Goal: Information Seeking & Learning: Check status

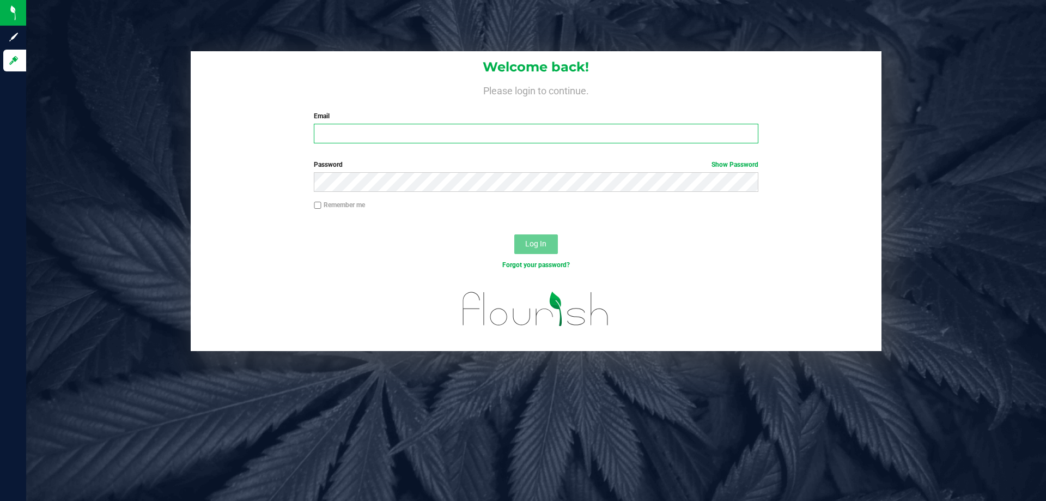
click at [351, 138] on input "Email" at bounding box center [536, 134] width 444 height 20
type input "[EMAIL_ADDRESS][DOMAIN_NAME]"
click at [484, 166] on label "Password Show Password" at bounding box center [536, 165] width 444 height 10
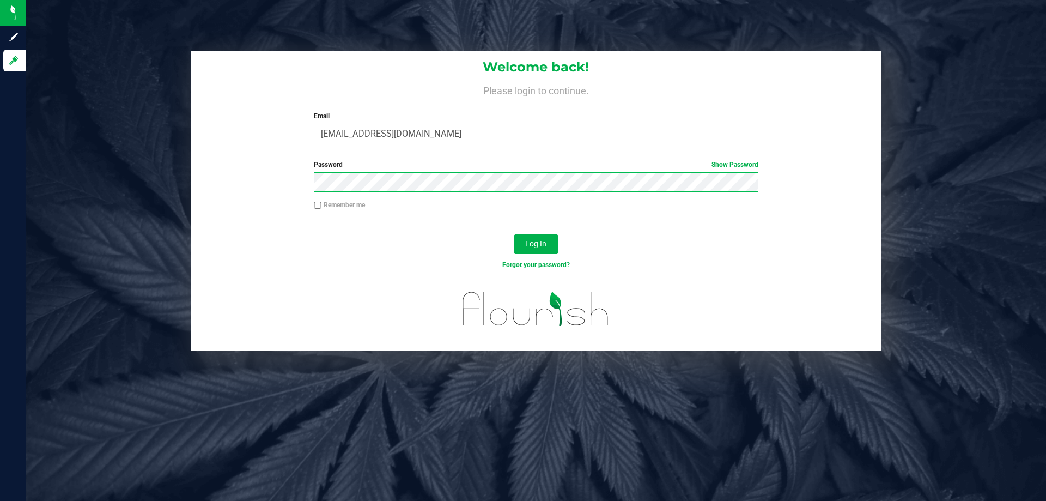
click at [514, 234] on button "Log In" at bounding box center [536, 244] width 44 height 20
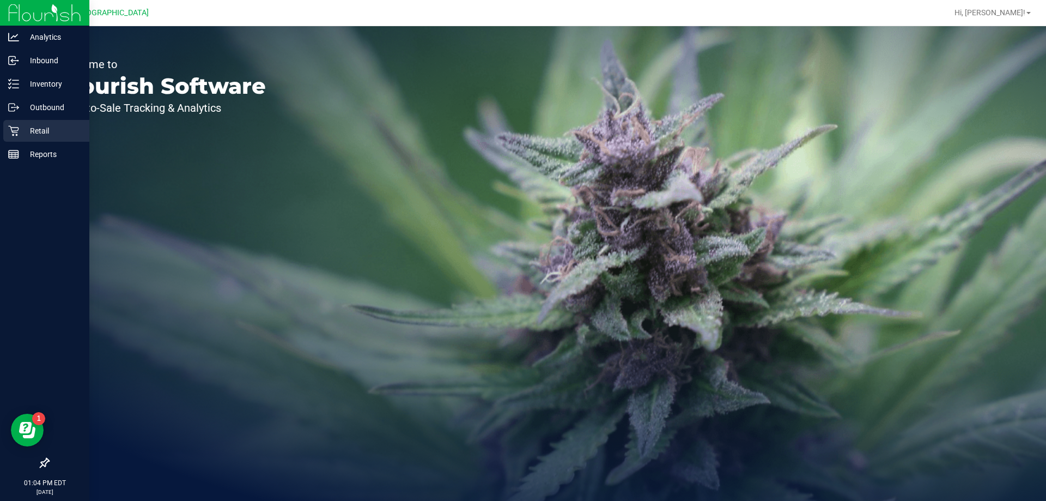
click at [34, 122] on div "Retail" at bounding box center [46, 131] width 86 height 22
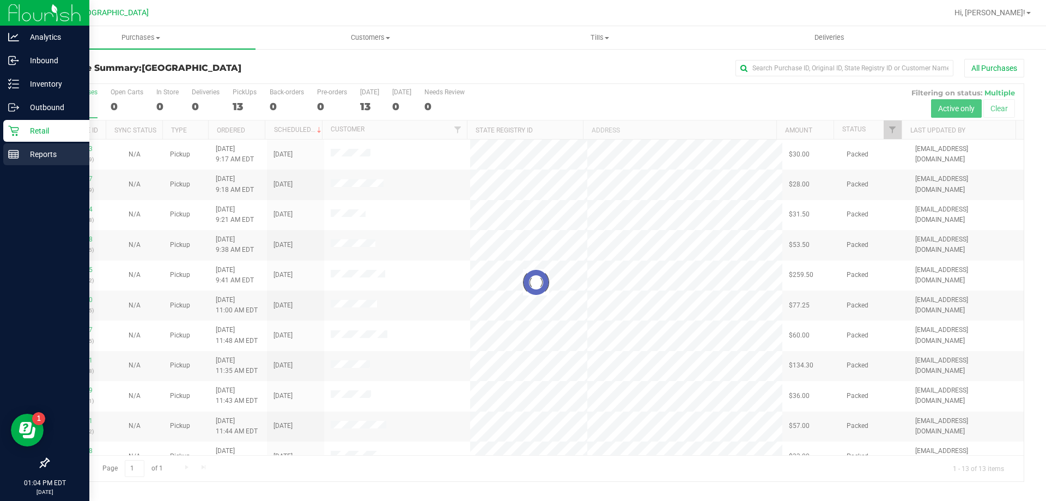
click at [35, 157] on p "Reports" at bounding box center [51, 154] width 65 height 13
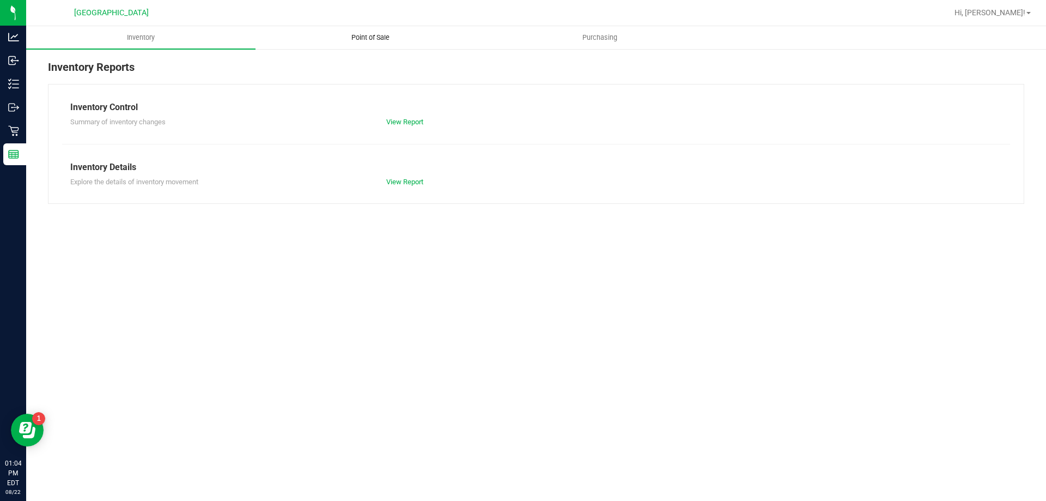
click at [379, 35] on span "Point of Sale" at bounding box center [371, 38] width 68 height 10
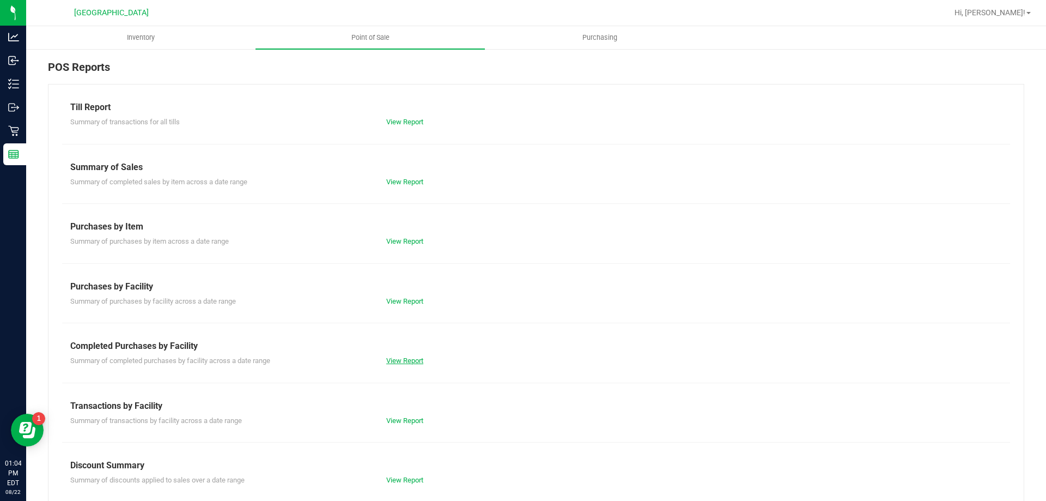
click at [409, 361] on link "View Report" at bounding box center [404, 360] width 37 height 8
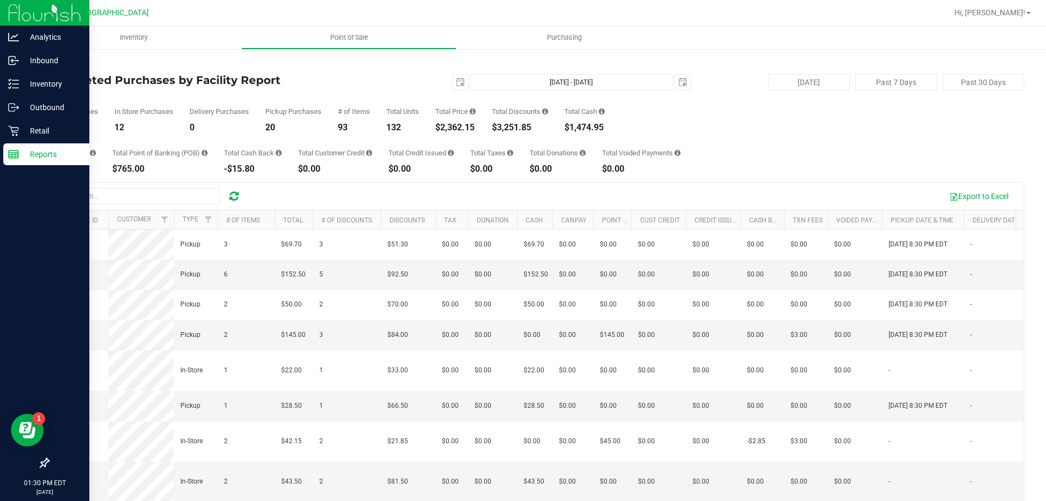
click at [20, 13] on img at bounding box center [44, 13] width 73 height 26
